Goal: Task Accomplishment & Management: Use online tool/utility

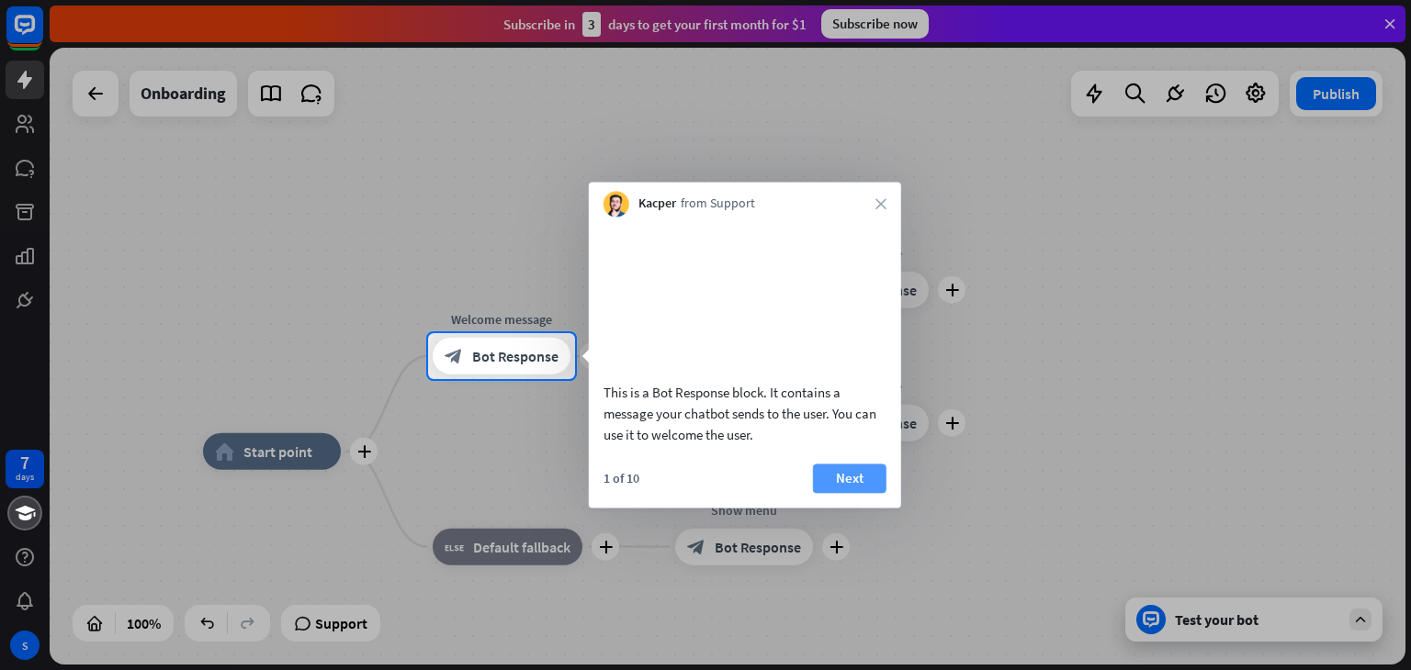
click at [861, 493] on button "Next" at bounding box center [849, 478] width 73 height 29
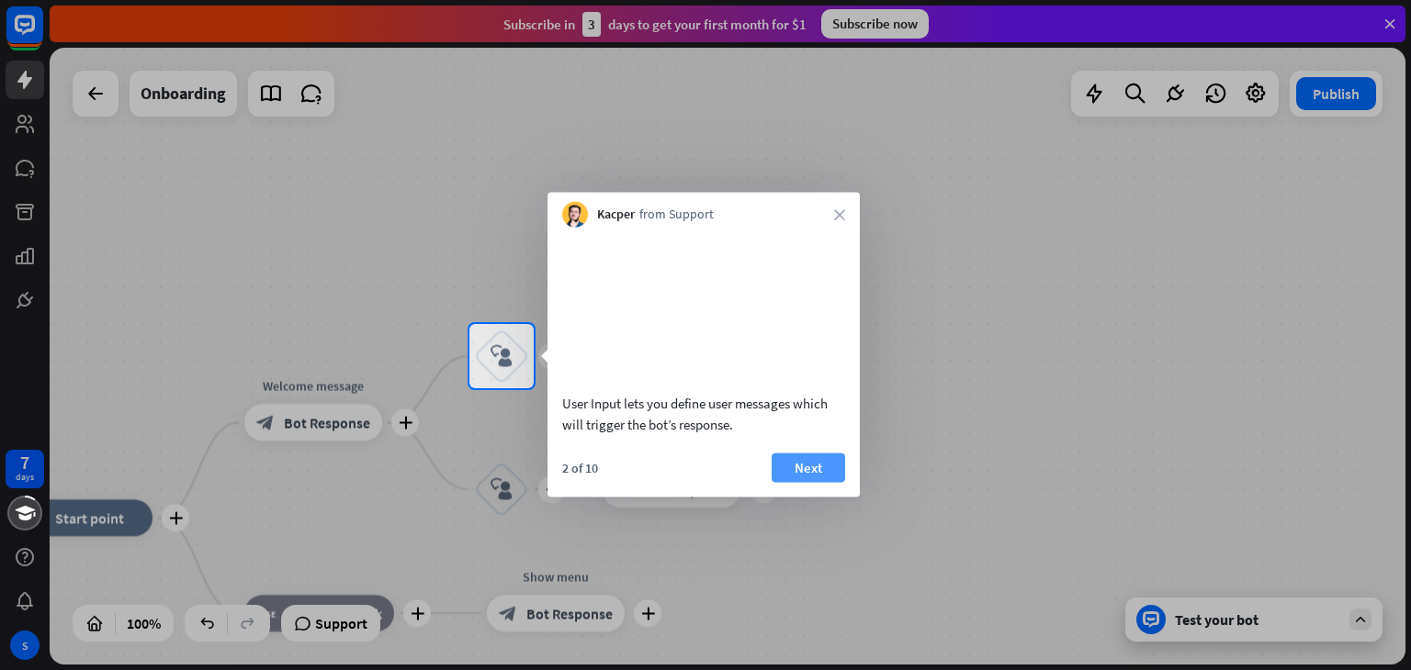
click at [819, 478] on button "Next" at bounding box center [807, 467] width 73 height 29
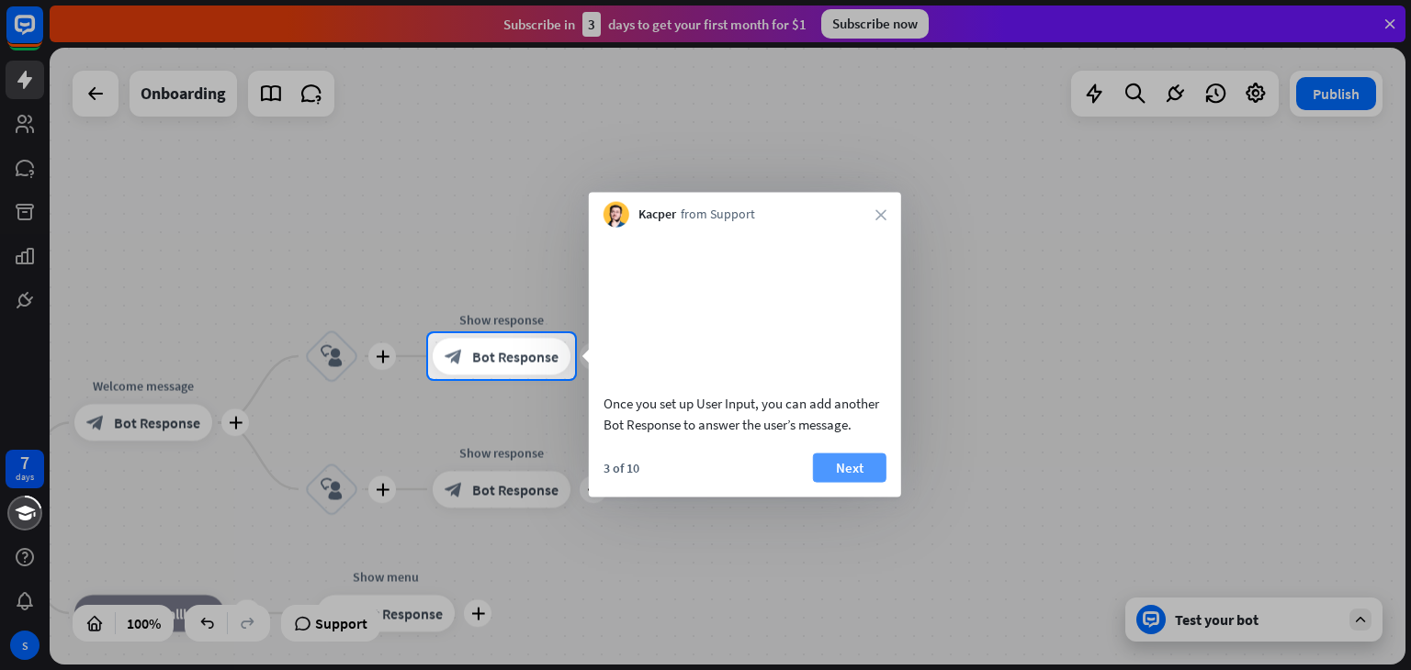
click at [832, 482] on button "Next" at bounding box center [849, 467] width 73 height 29
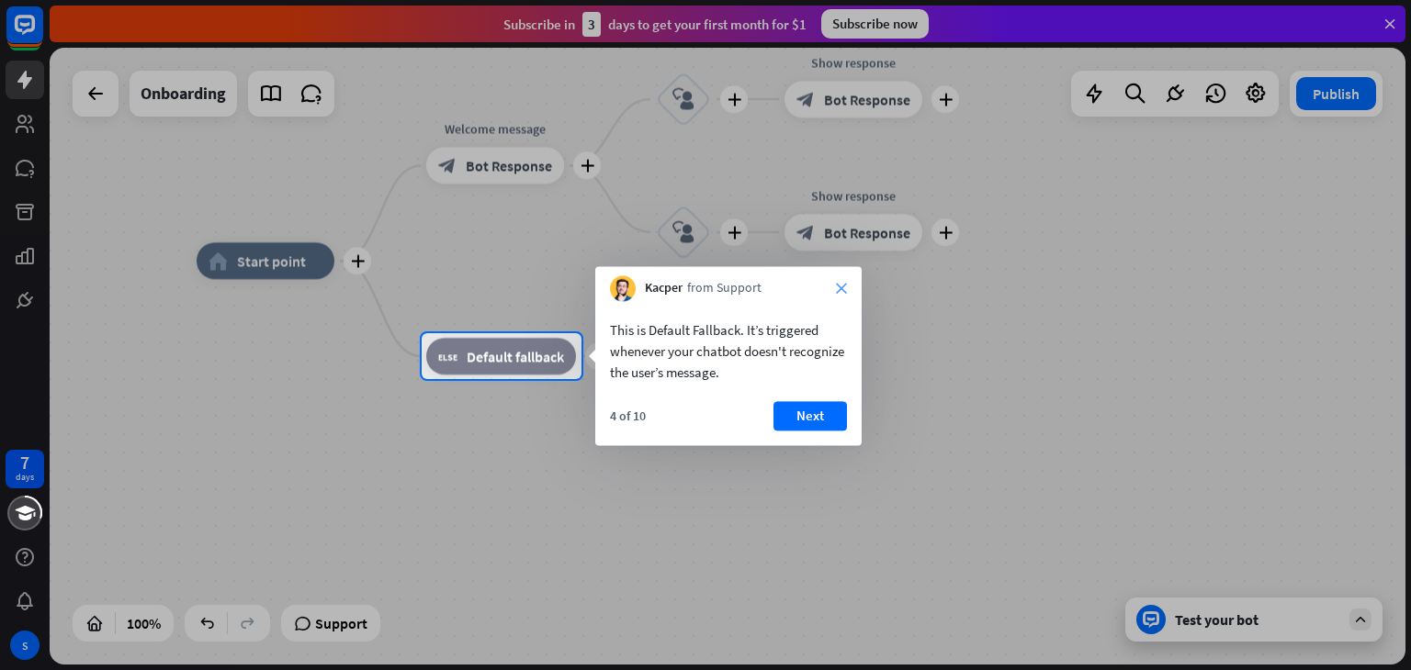
click at [839, 287] on icon "close" at bounding box center [841, 288] width 11 height 11
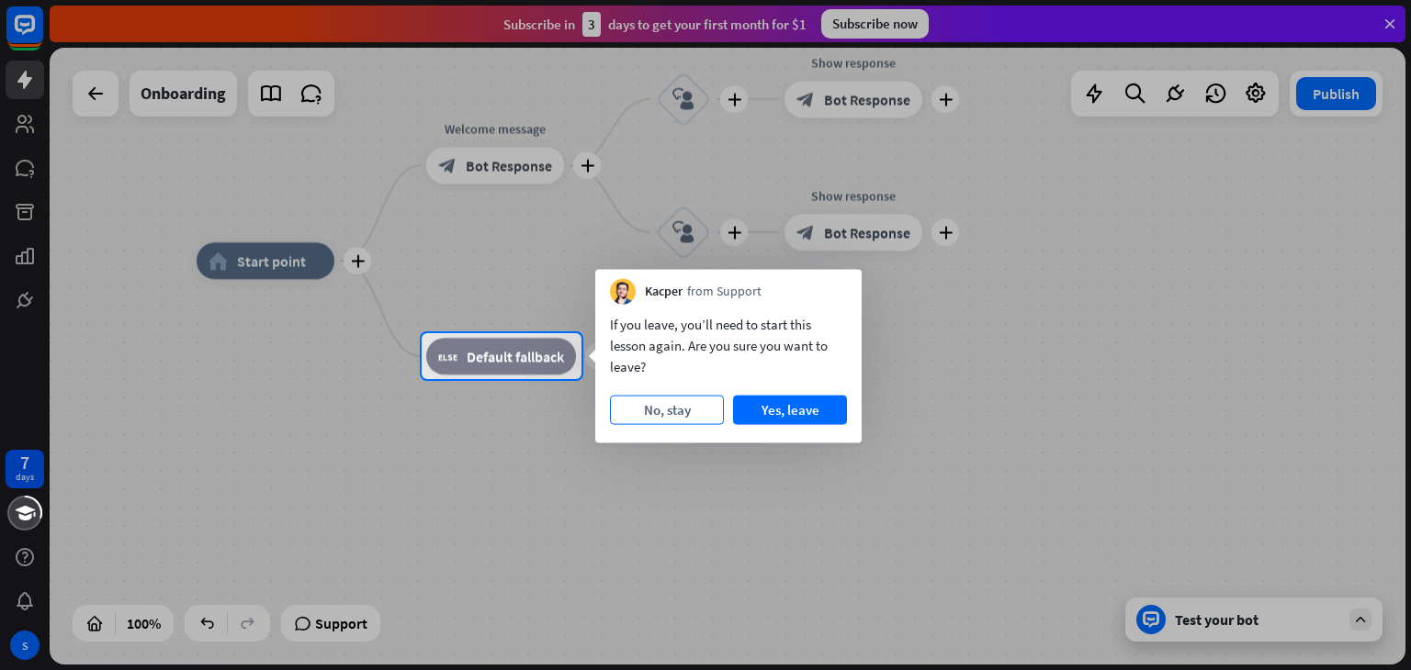
click at [690, 415] on button "No, stay" at bounding box center [667, 410] width 114 height 29
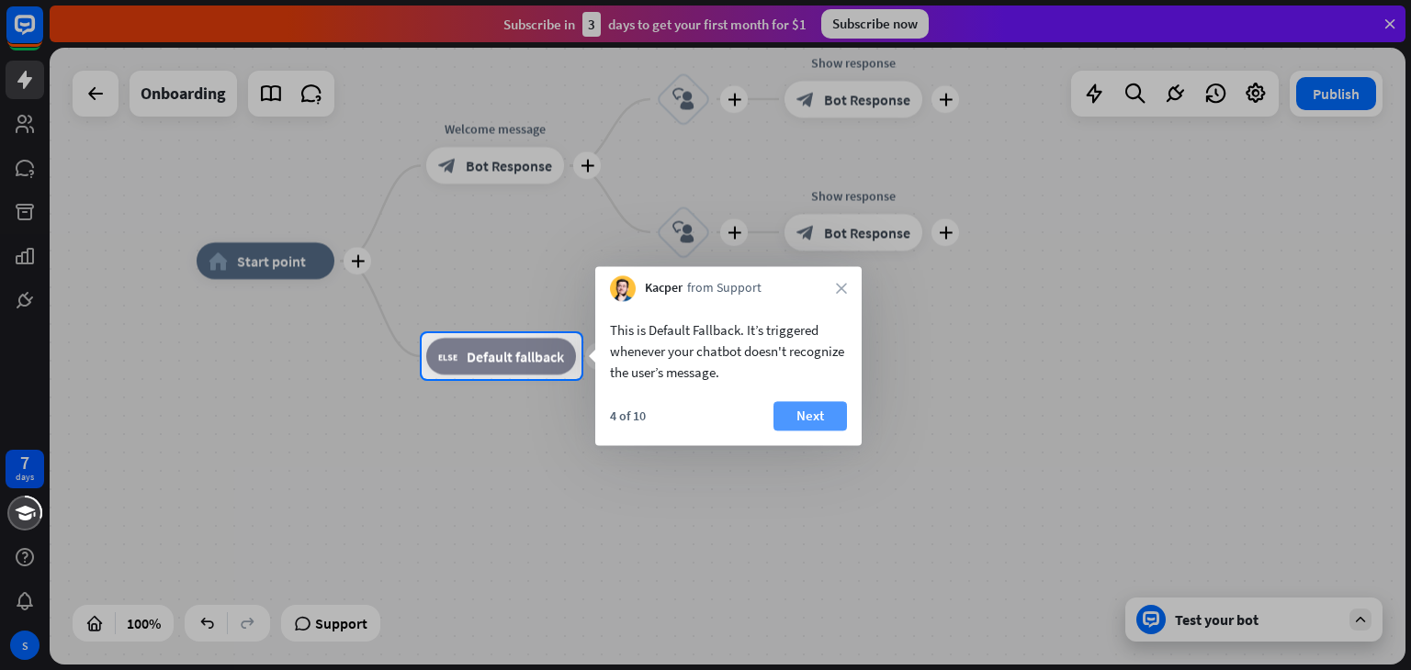
click at [795, 413] on button "Next" at bounding box center [809, 415] width 73 height 29
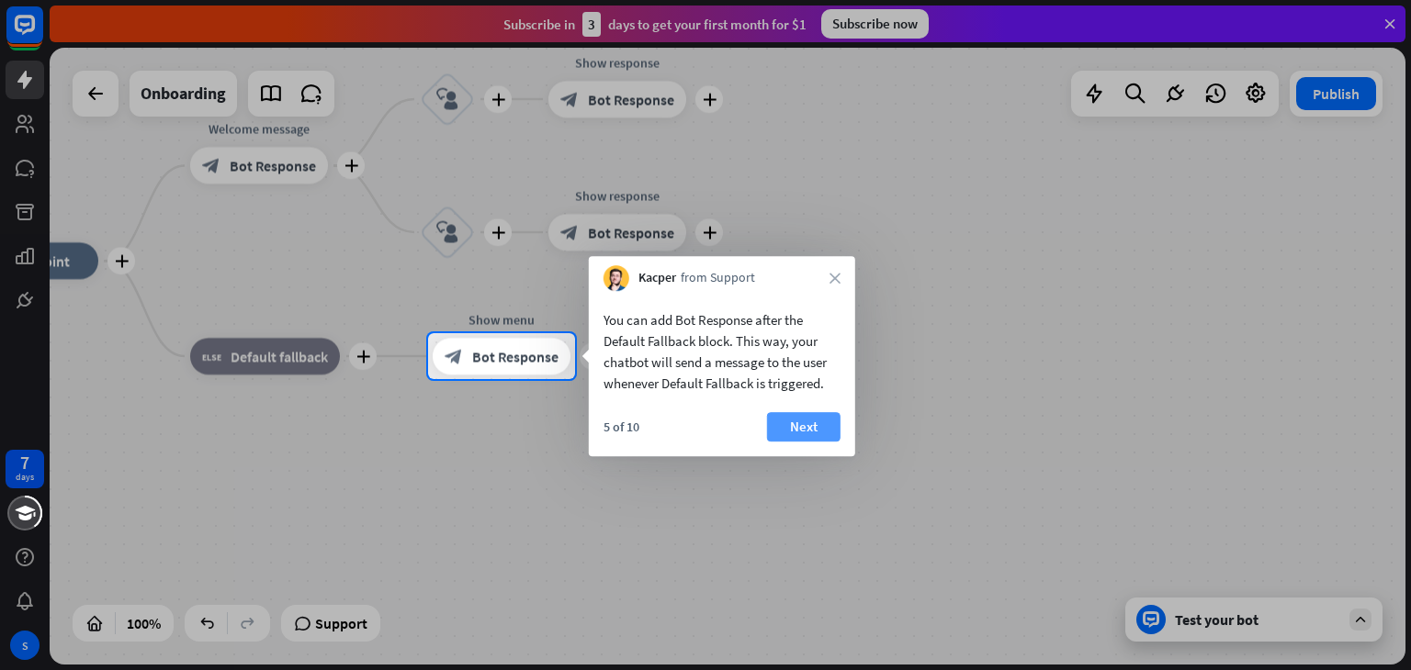
click at [804, 427] on button "Next" at bounding box center [803, 426] width 73 height 29
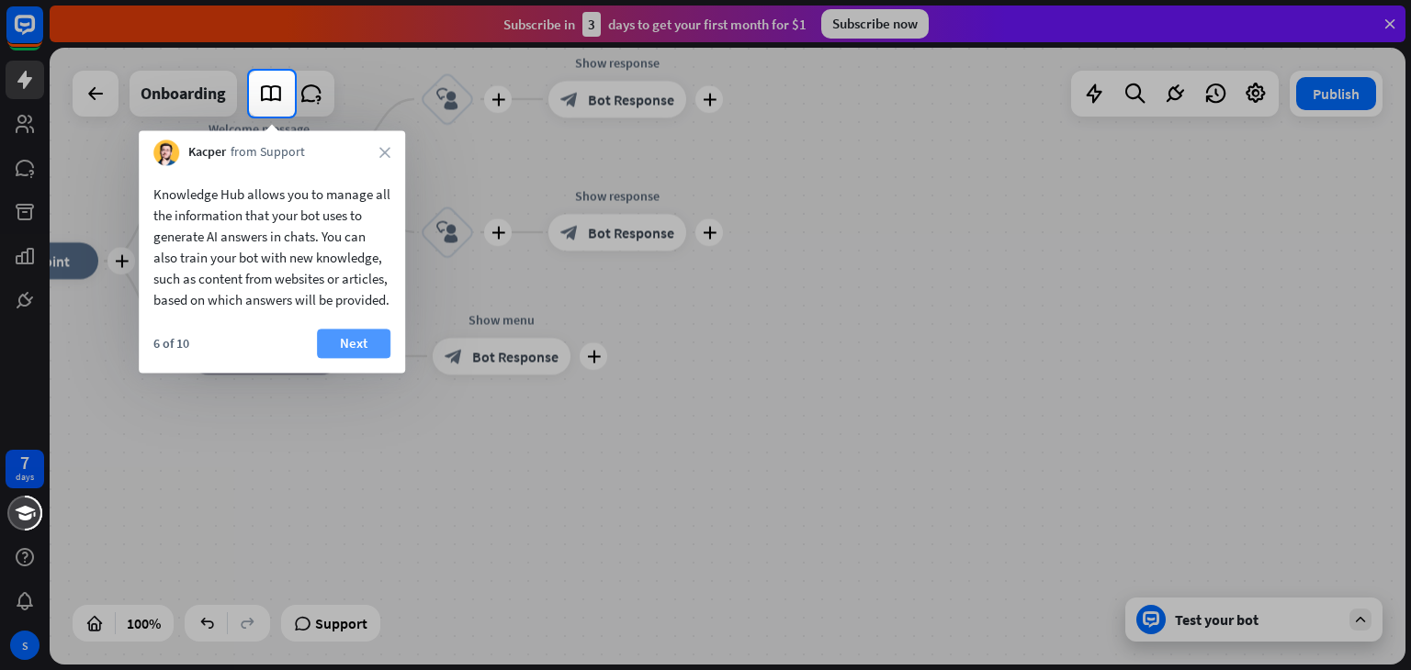
click at [366, 358] on button "Next" at bounding box center [353, 343] width 73 height 29
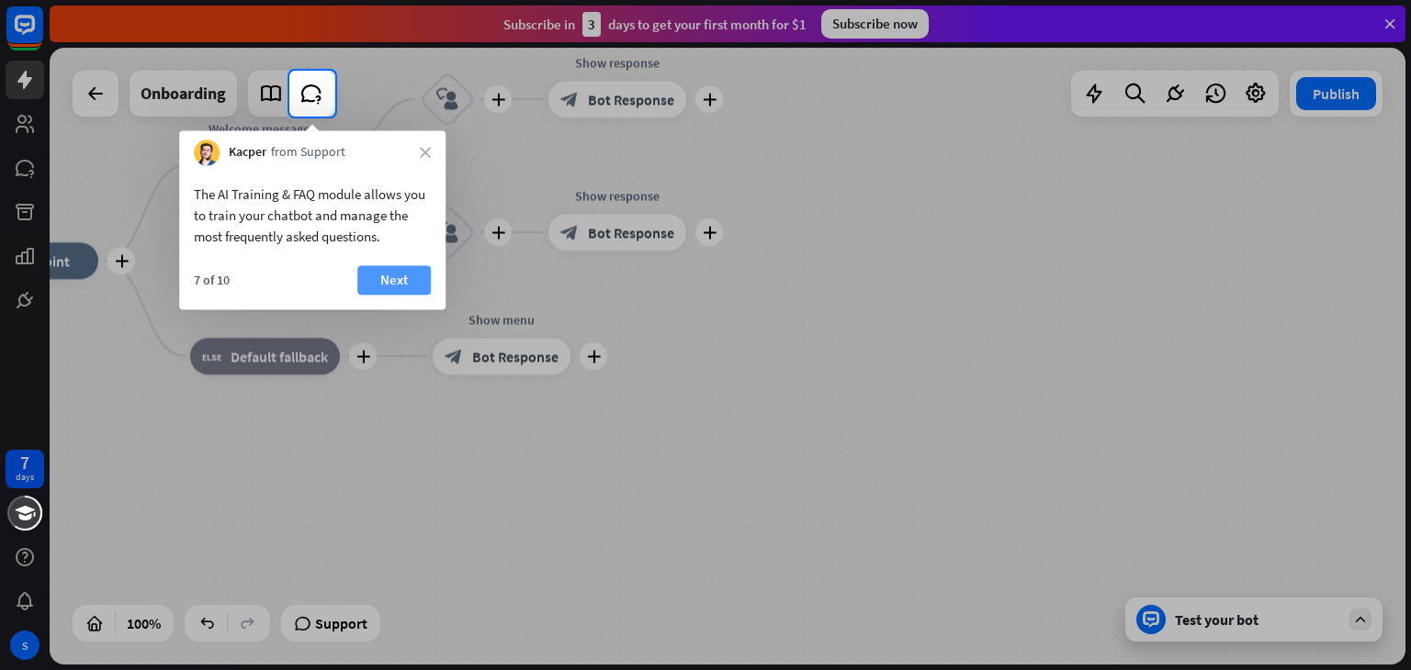
click at [396, 290] on button "Next" at bounding box center [393, 279] width 73 height 29
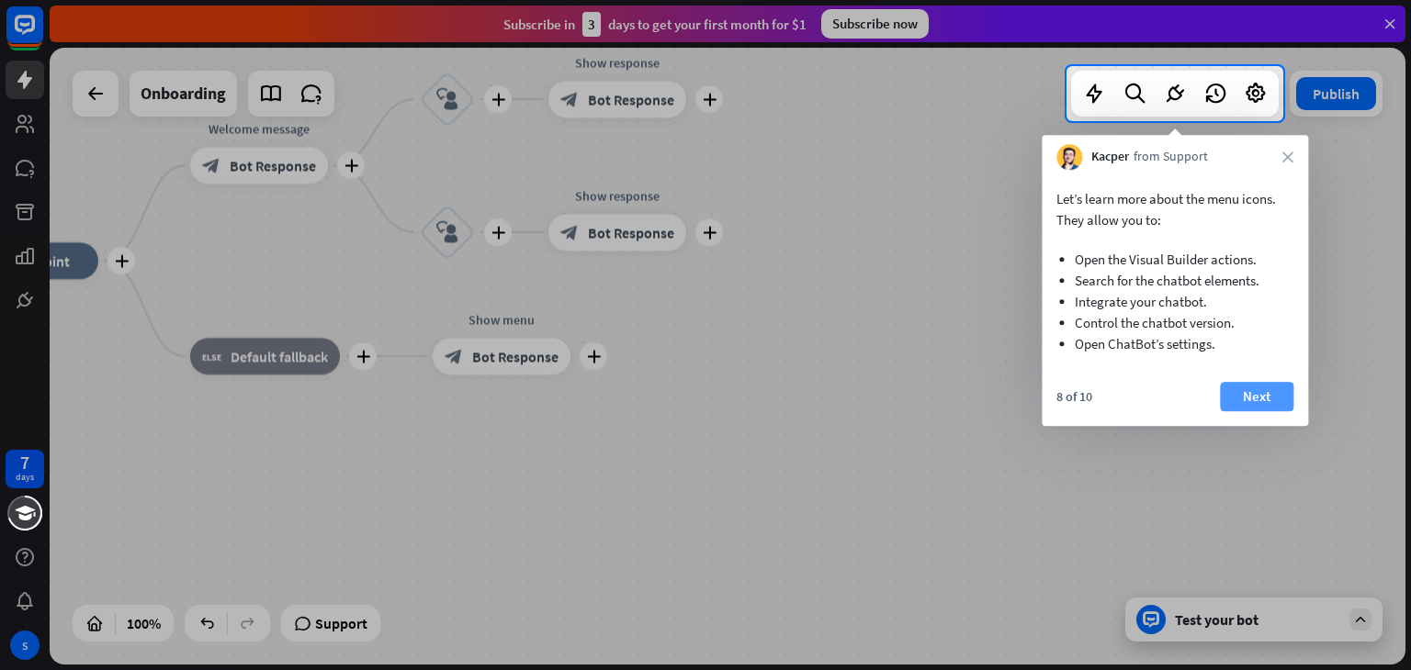
click at [1247, 399] on button "Next" at bounding box center [1256, 396] width 73 height 29
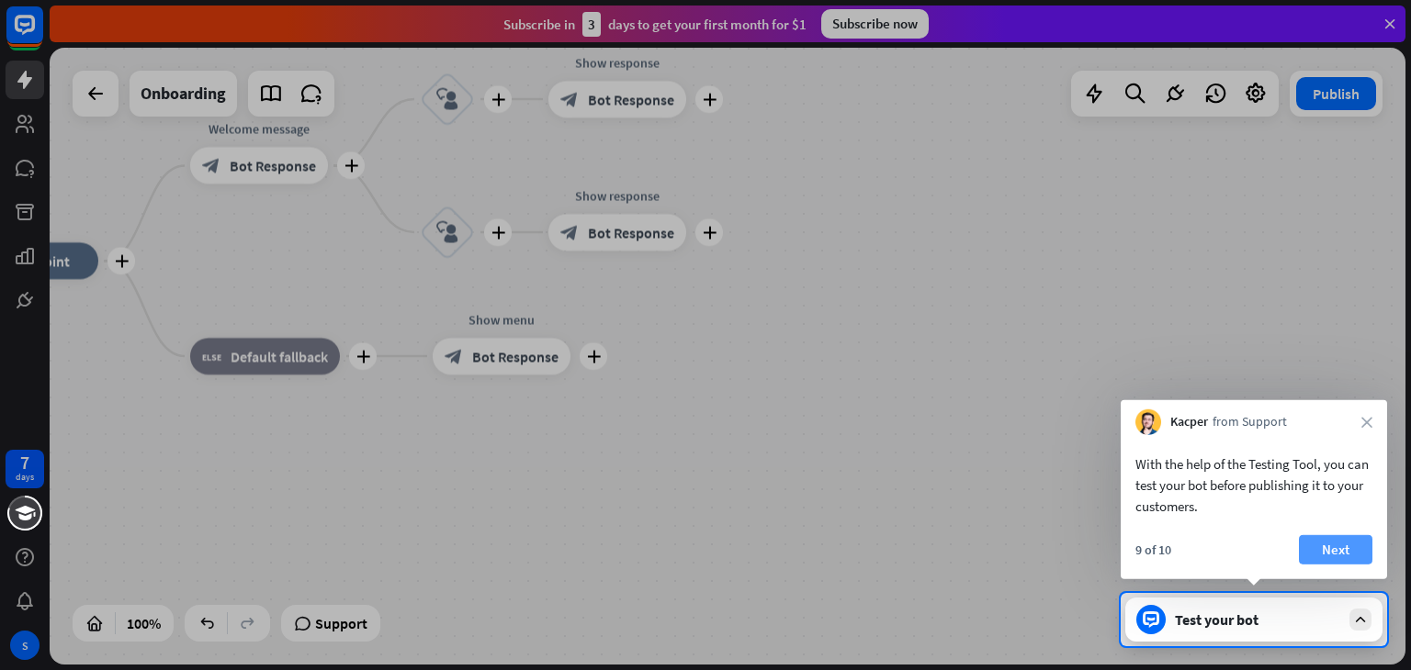
click at [1348, 552] on button "Next" at bounding box center [1335, 549] width 73 height 29
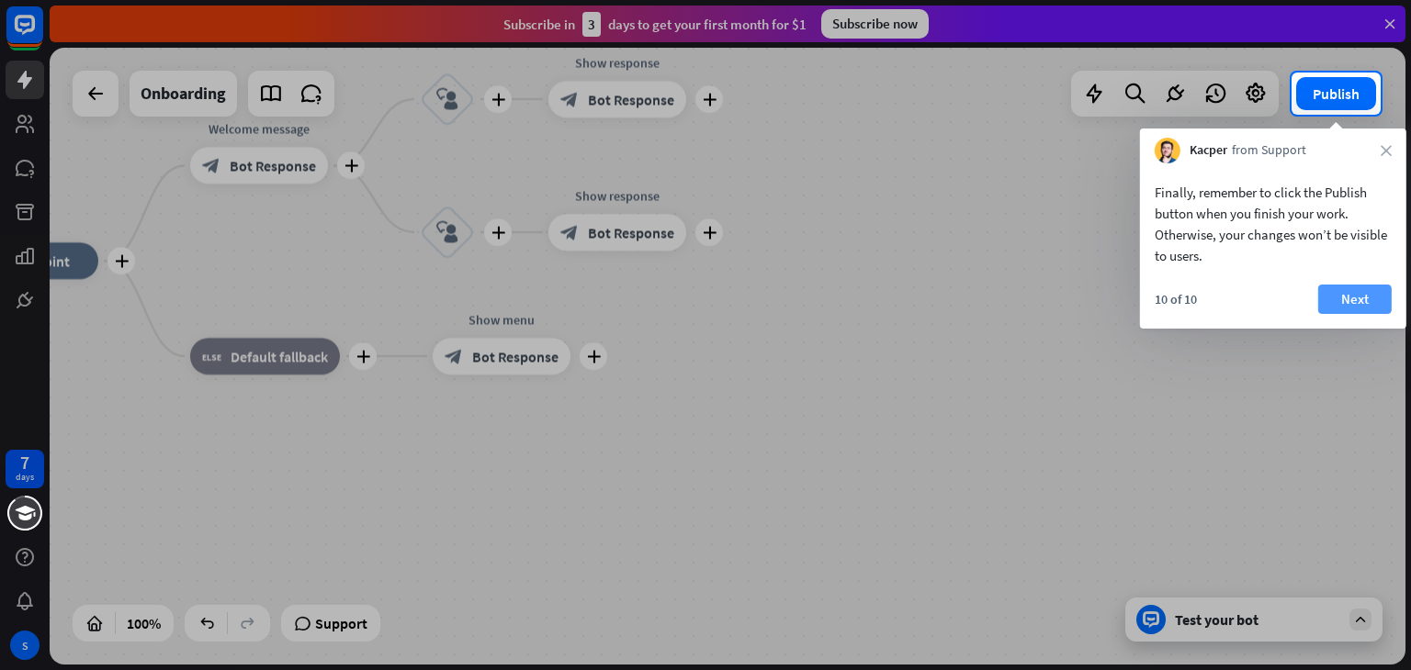
click at [1361, 300] on button "Next" at bounding box center [1354, 299] width 73 height 29
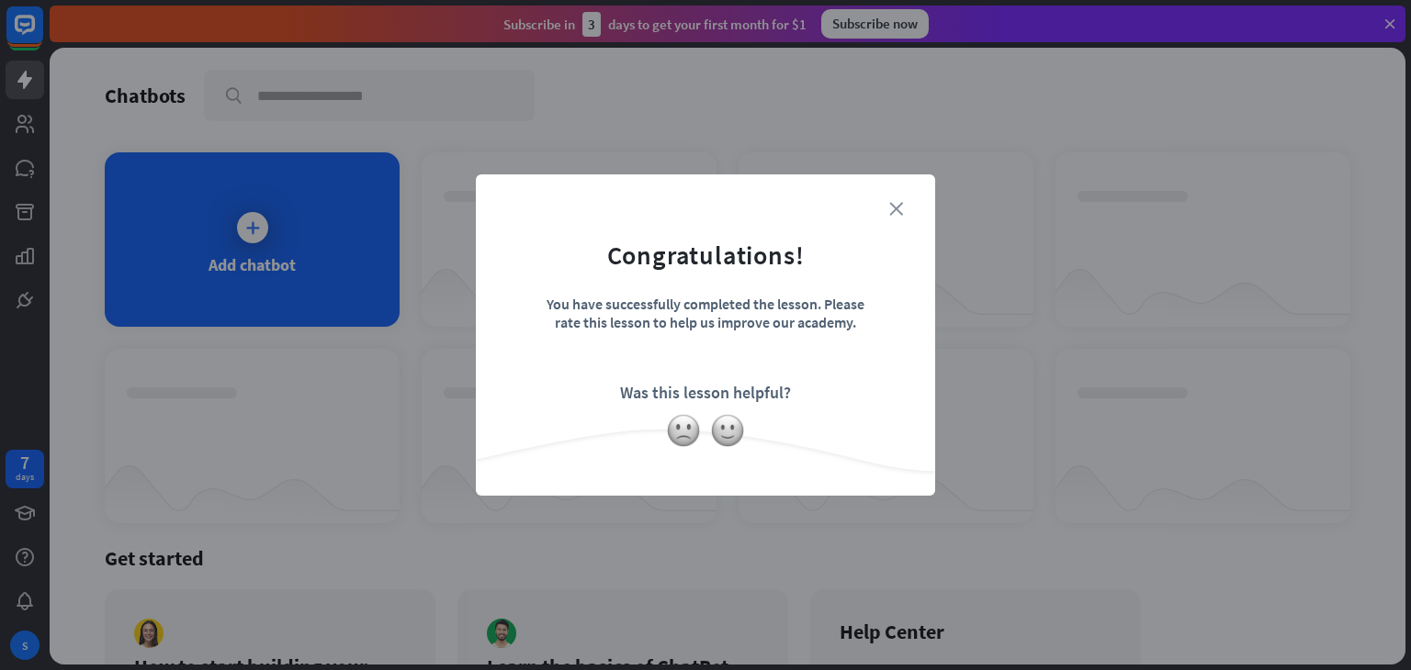
click at [896, 210] on icon "close" at bounding box center [896, 209] width 14 height 14
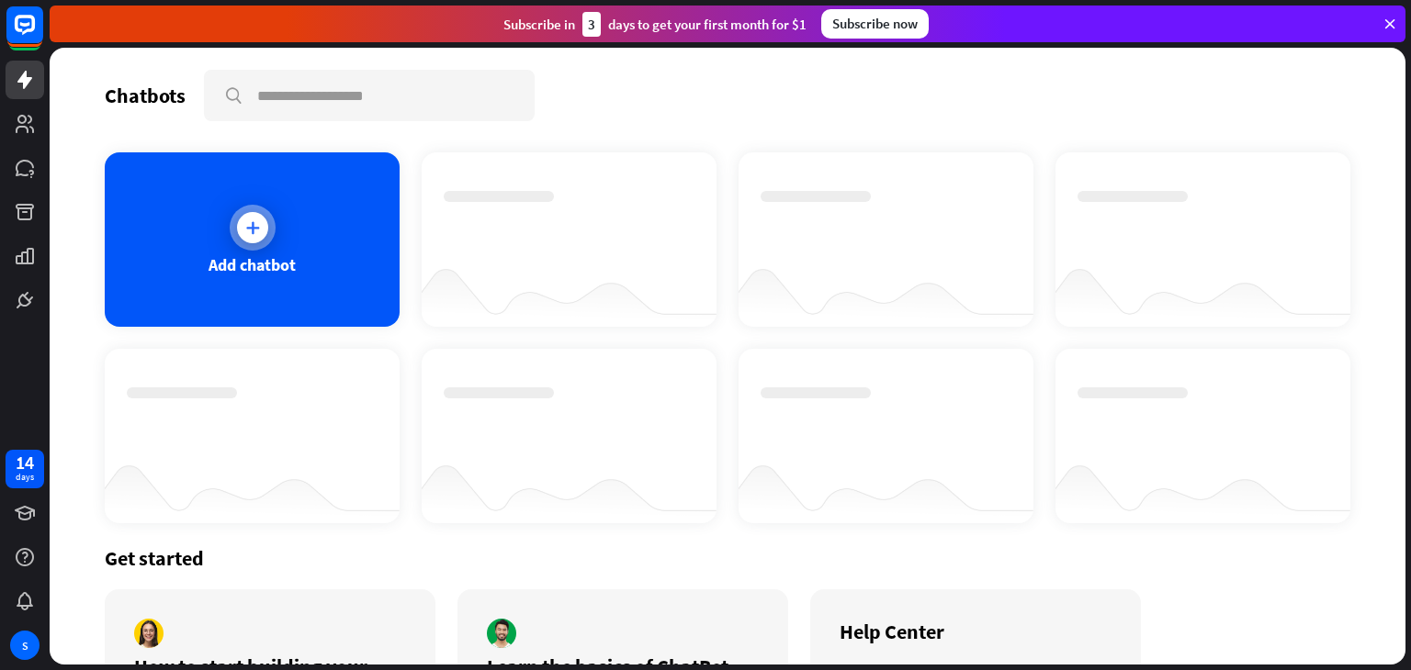
click at [241, 236] on div at bounding box center [252, 227] width 31 height 31
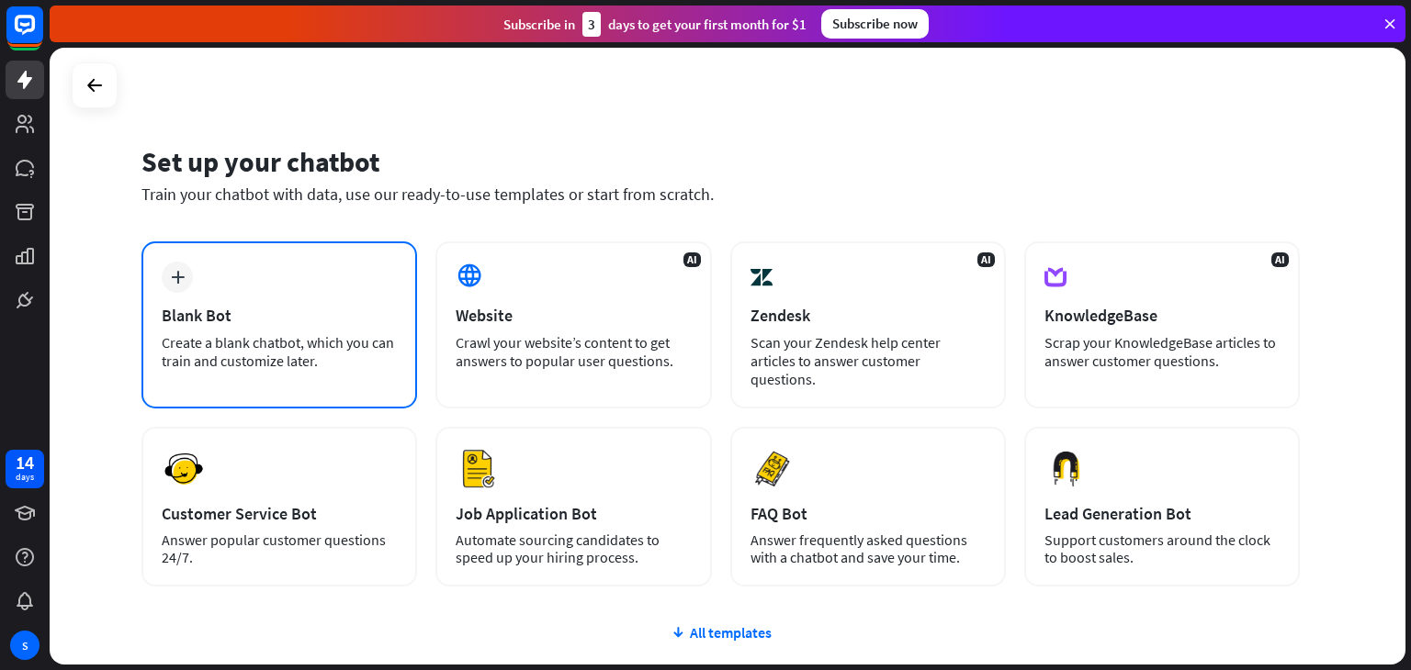
click at [177, 277] on icon "plus" at bounding box center [178, 277] width 14 height 13
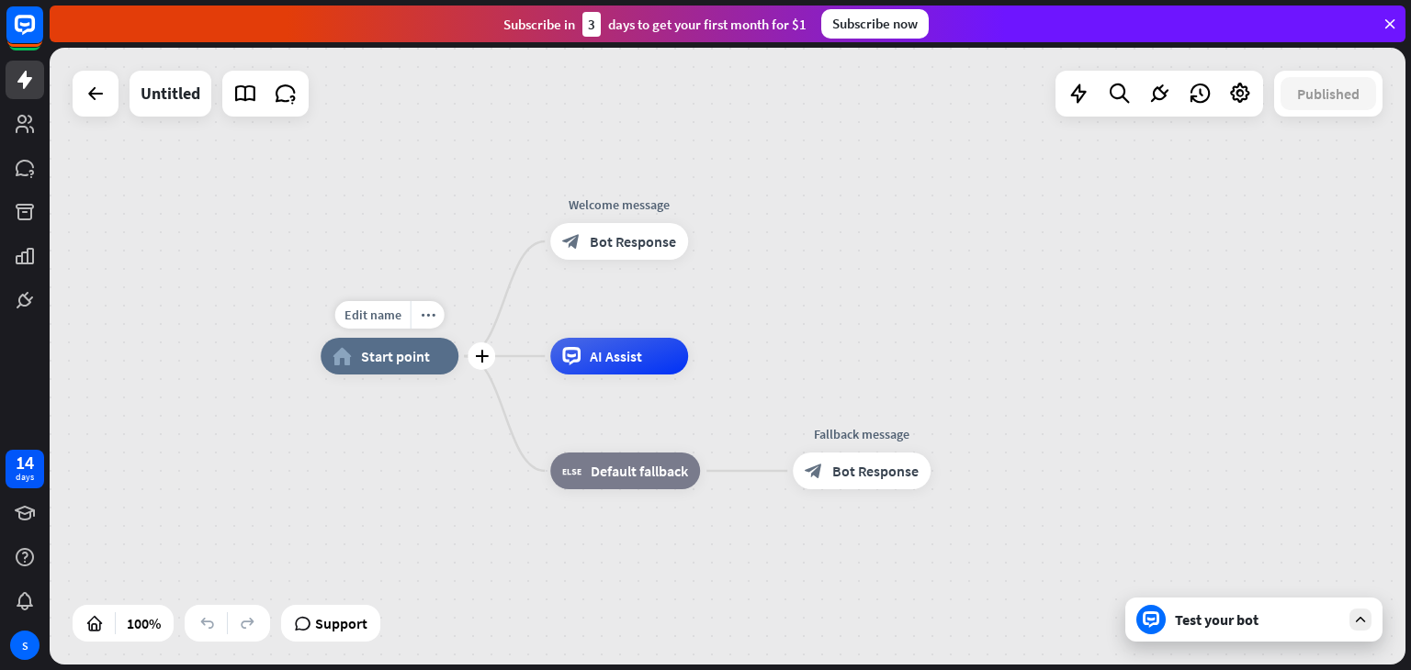
click at [376, 358] on span "Start point" at bounding box center [395, 356] width 69 height 18
click at [1359, 622] on icon at bounding box center [1360, 620] width 17 height 17
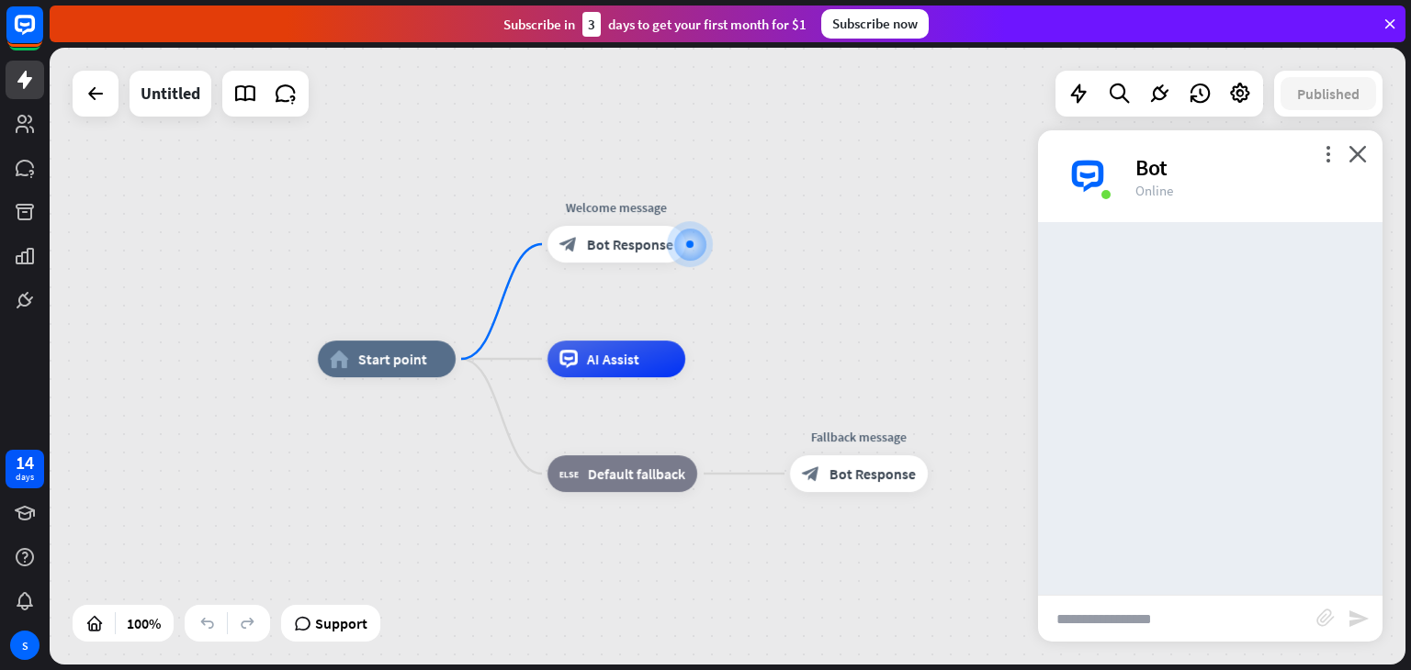
click at [1227, 634] on input "text" at bounding box center [1177, 619] width 278 height 46
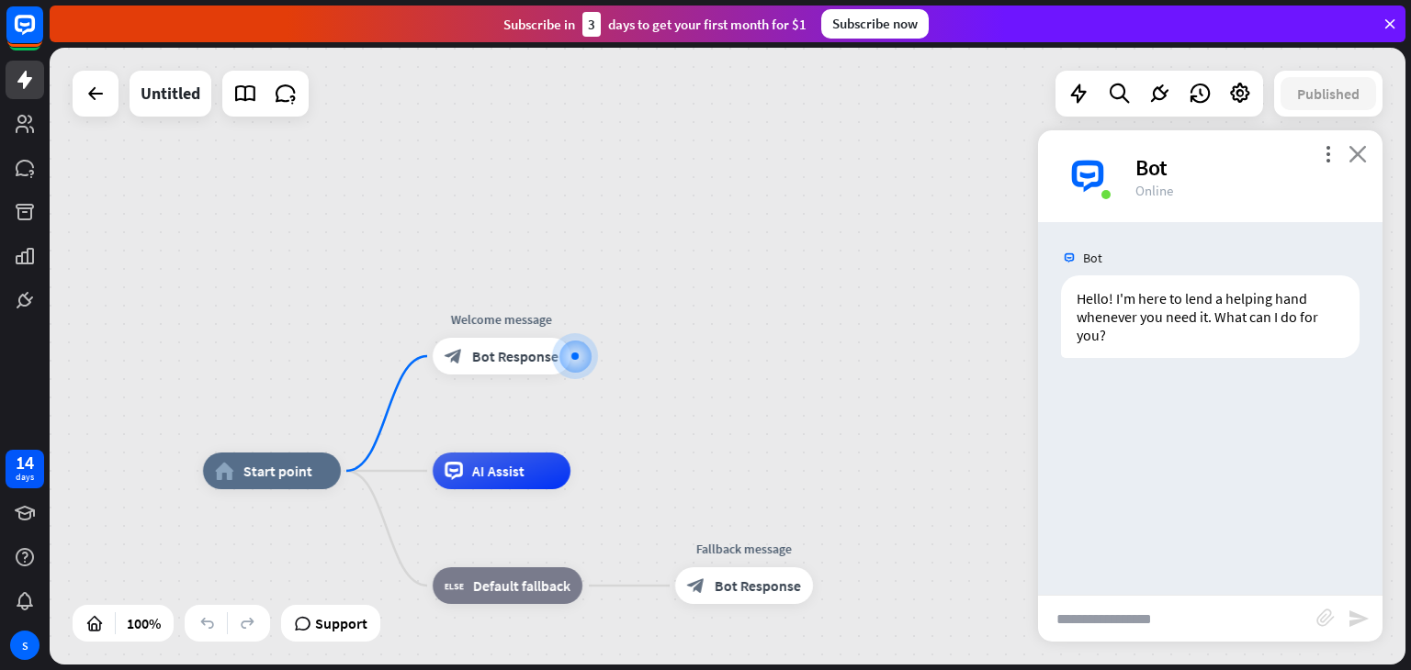
click at [1359, 162] on icon "close" at bounding box center [1357, 153] width 18 height 17
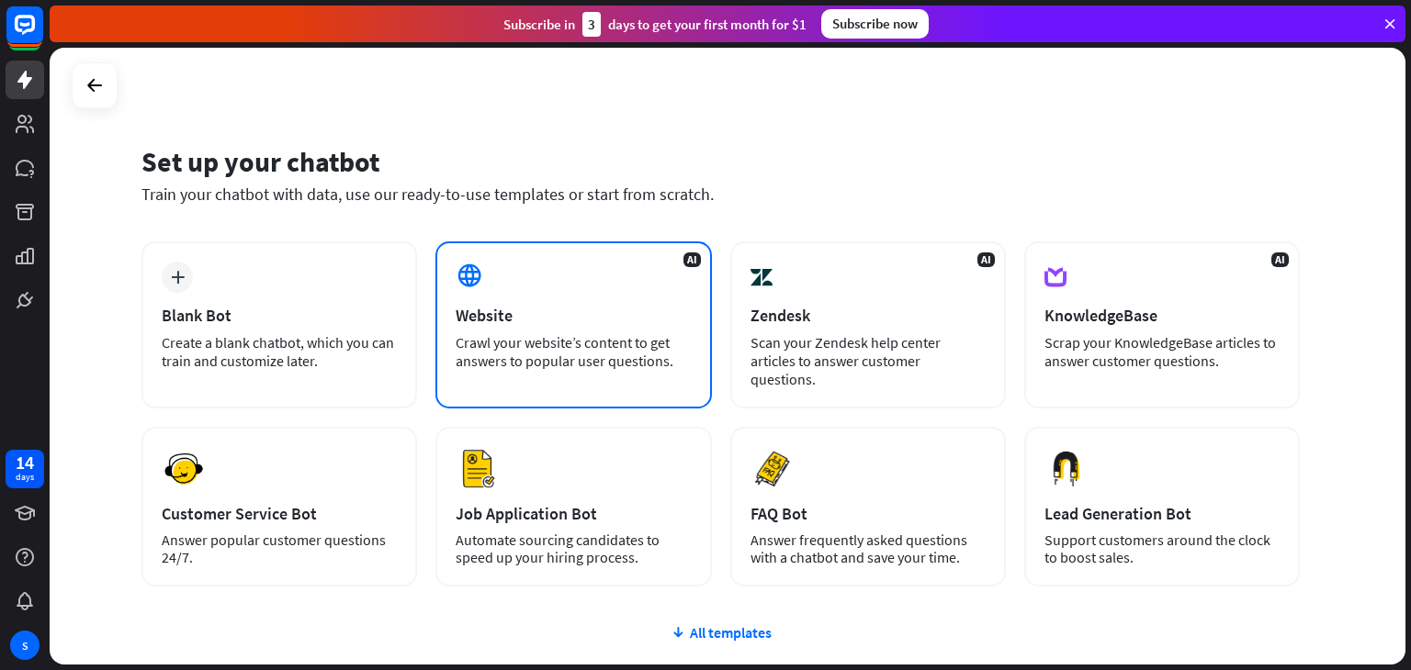
click at [537, 265] on div "AI Website Crawl your website’s content to get answers to popular user question…" at bounding box center [573, 325] width 276 height 167
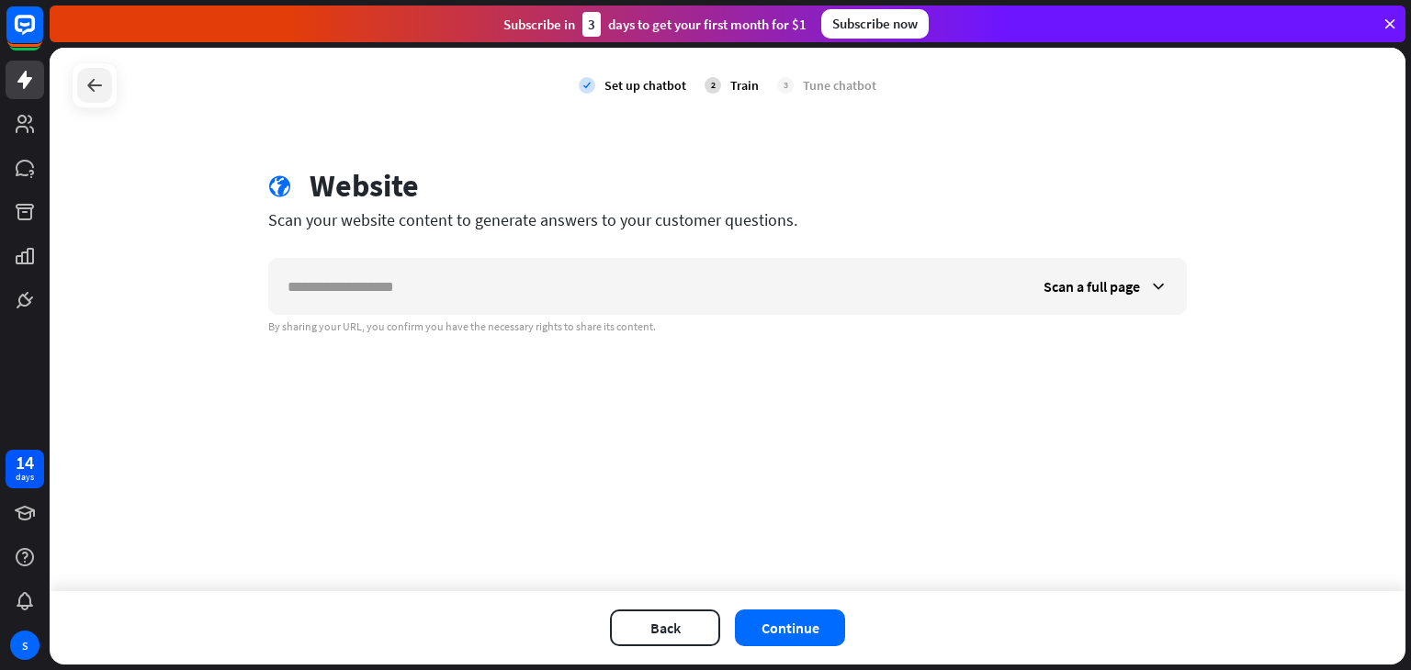
click at [99, 98] on div at bounding box center [94, 85] width 35 height 35
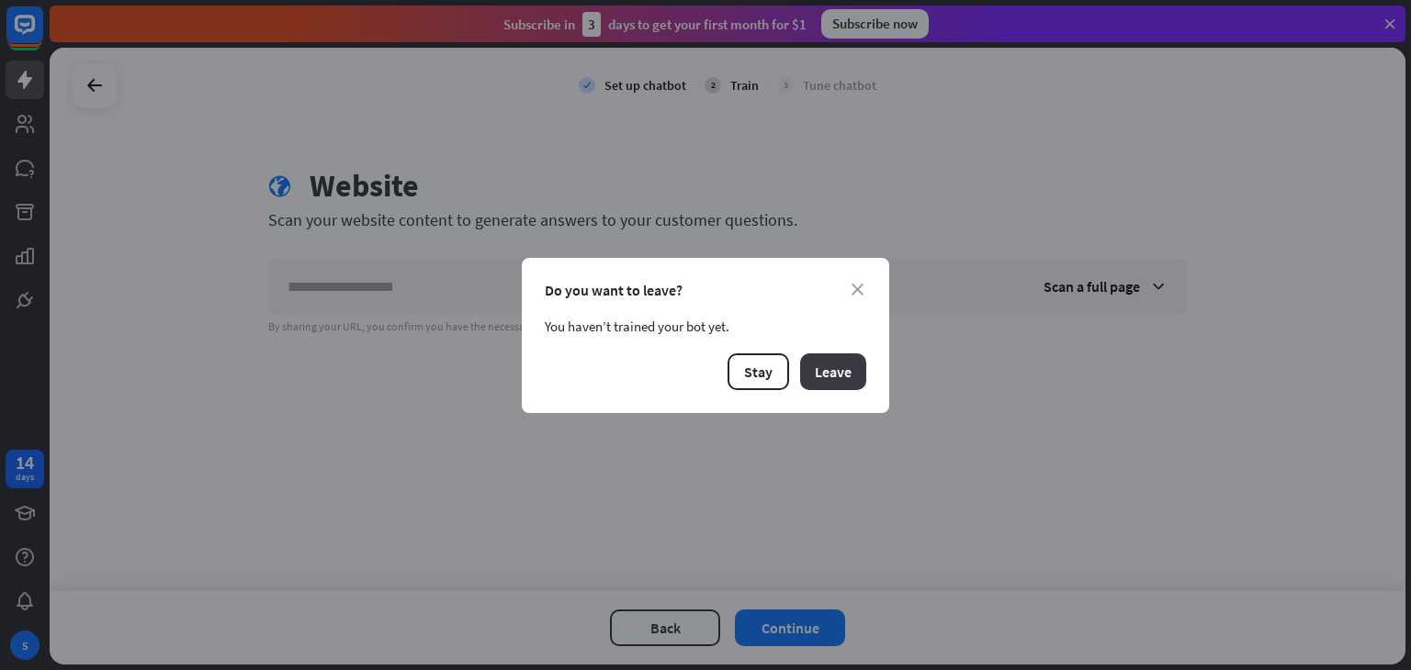
click at [842, 371] on button "Leave" at bounding box center [833, 372] width 66 height 37
